Goal: Transaction & Acquisition: Purchase product/service

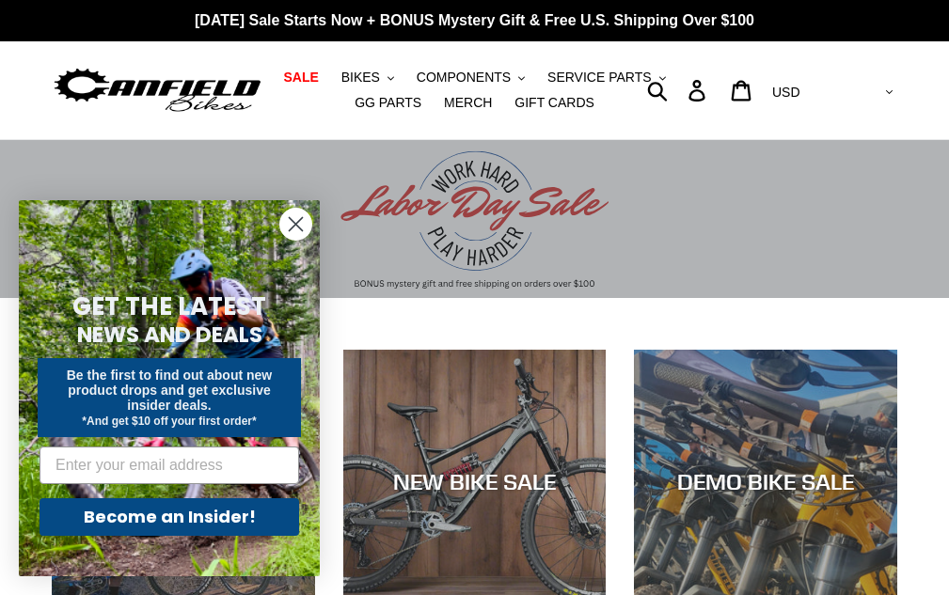
click at [281, 220] on circle "Close dialog" at bounding box center [295, 224] width 31 height 31
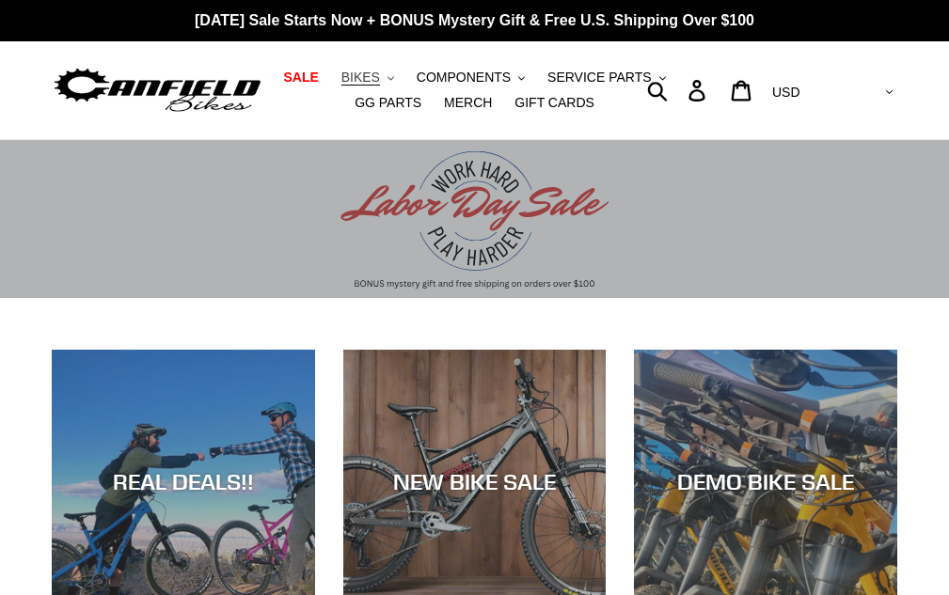
click at [392, 82] on button "BIKES .cls-1{fill:#231f20}" at bounding box center [367, 77] width 71 height 25
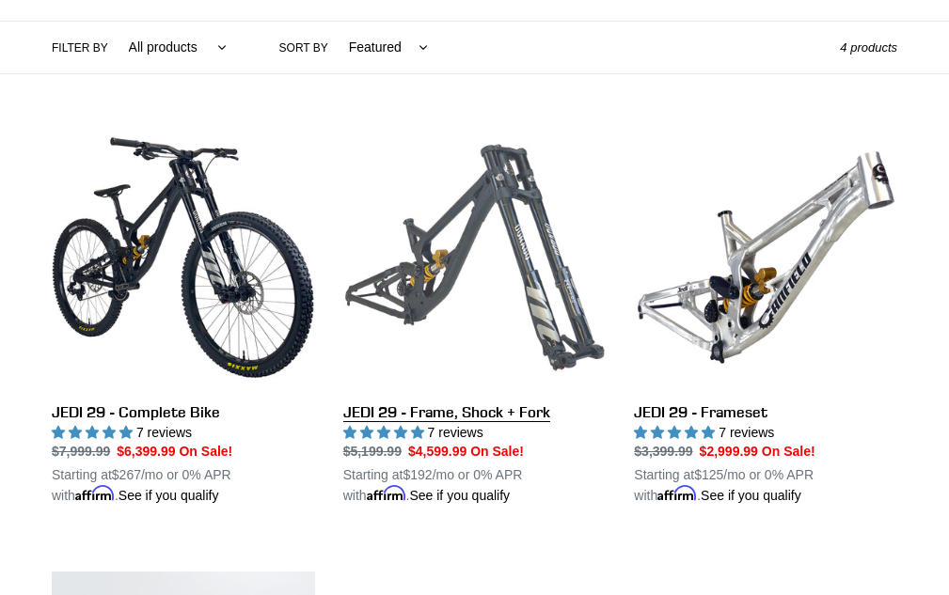
scroll to position [470, 0]
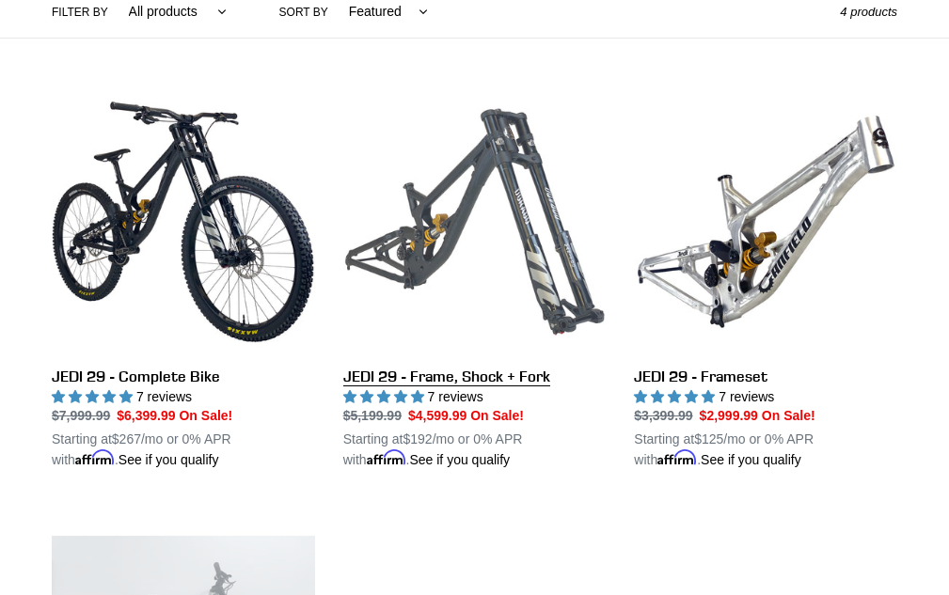
click at [474, 381] on link "JEDI 29 - Frame, Shock + Fork" at bounding box center [474, 280] width 263 height 380
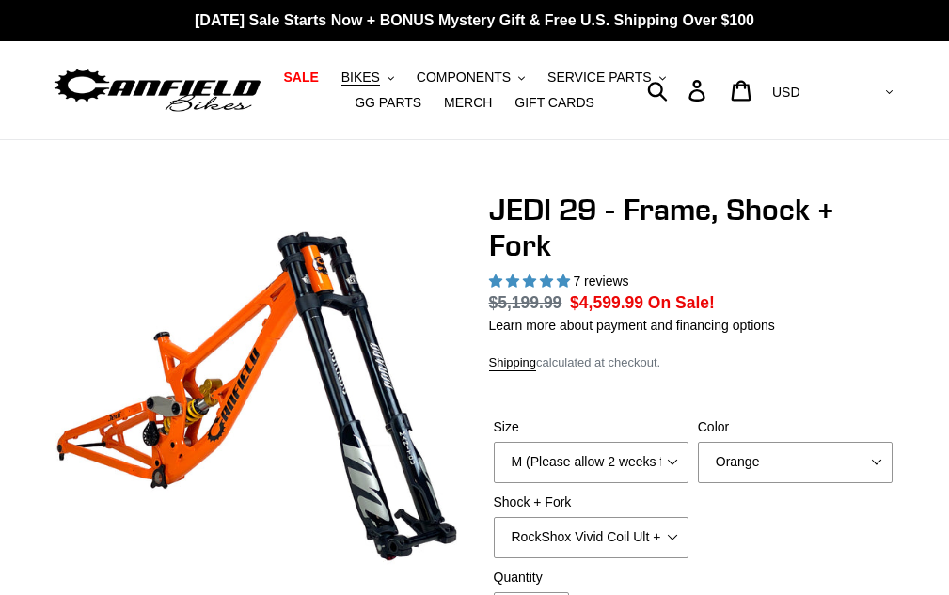
select select "highest-rating"
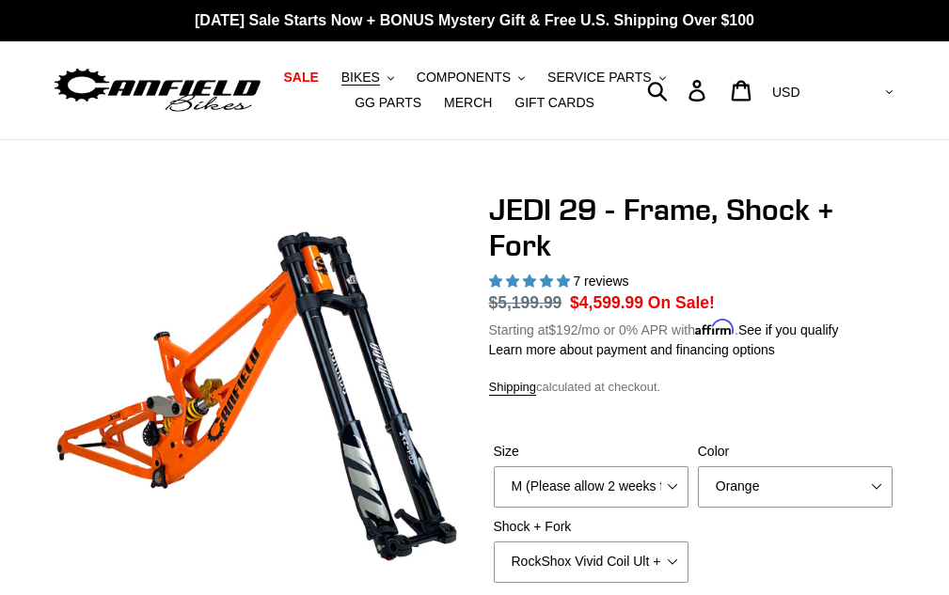
scroll to position [94, 0]
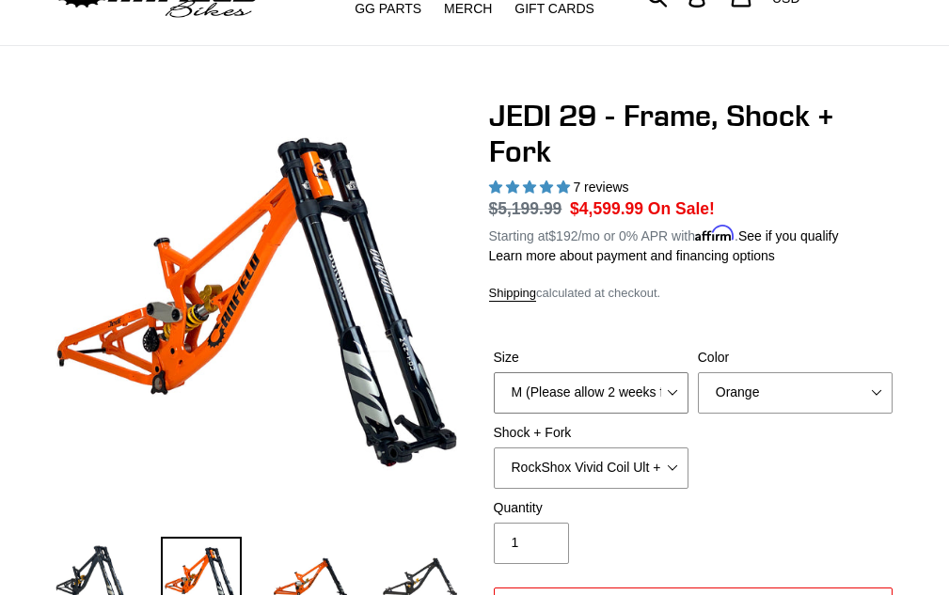
click at [672, 382] on select "M (Please allow 2 weeks for delivery) L (Please allow 2 weeks for delivery) XL" at bounding box center [591, 392] width 195 height 41
select select "L (Please allow 2 weeks for delivery)"
click at [494, 372] on select "M (Please allow 2 weeks for delivery) L (Please allow 2 weeks for delivery) XL" at bounding box center [591, 392] width 195 height 41
click at [442, 594] on img at bounding box center [419, 577] width 81 height 81
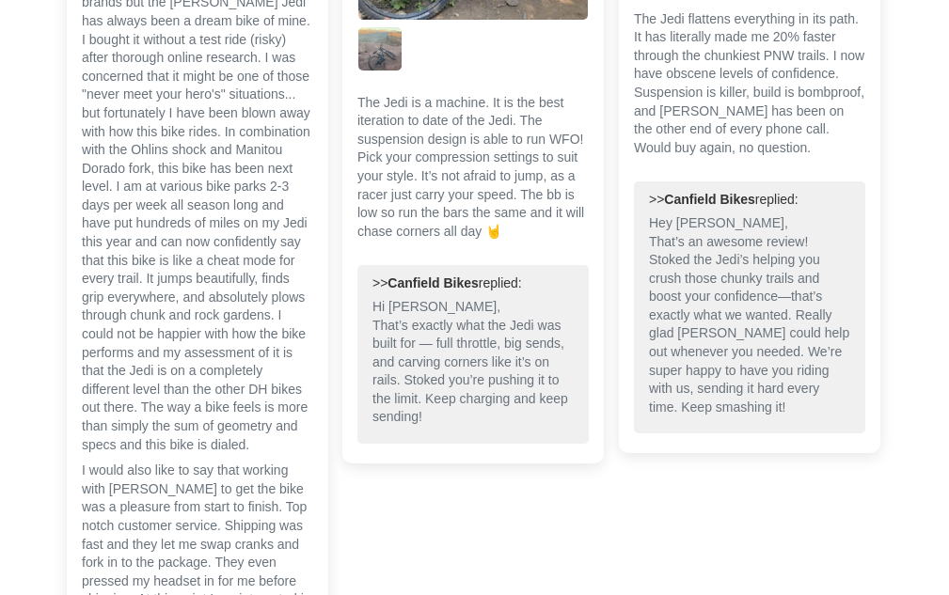
scroll to position [5268, 0]
